Goal: Information Seeking & Learning: Learn about a topic

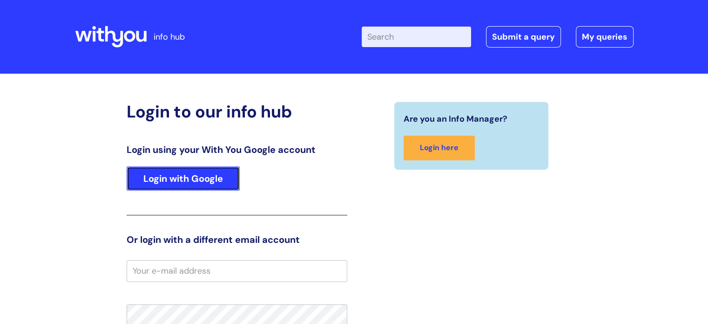
click at [209, 170] on link "Login with Google" at bounding box center [183, 178] width 113 height 24
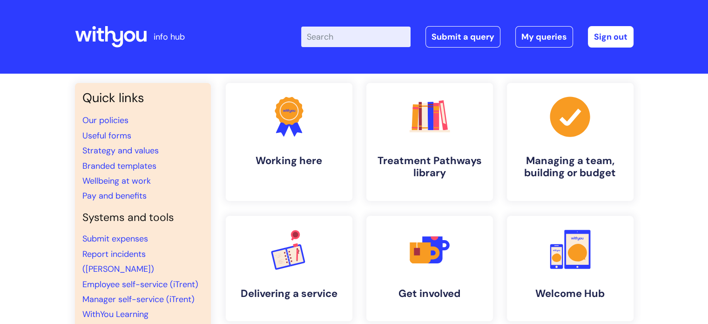
click at [359, 38] on input "Enter your search term here..." at bounding box center [355, 37] width 109 height 20
type input "second job"
click button "Search" at bounding box center [0, 0] width 0 height 0
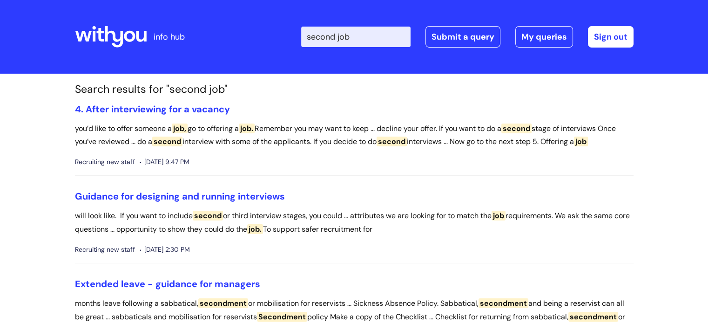
click at [347, 42] on input "second job" at bounding box center [355, 37] width 109 height 20
